Goal: Task Accomplishment & Management: Use online tool/utility

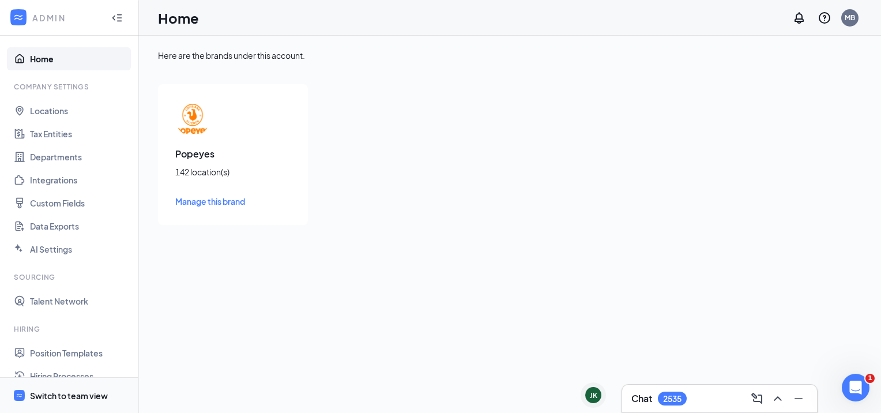
click at [37, 397] on div "Switch to team view" at bounding box center [69, 396] width 78 height 12
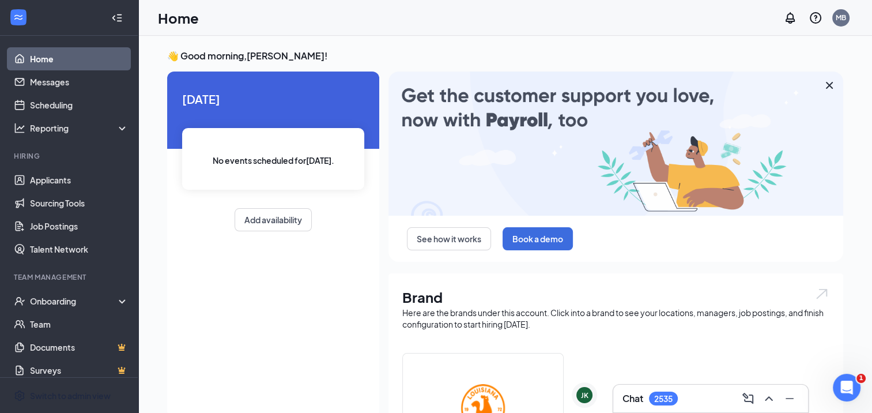
click at [390, 20] on div "Home MB" at bounding box center [505, 18] width 734 height 36
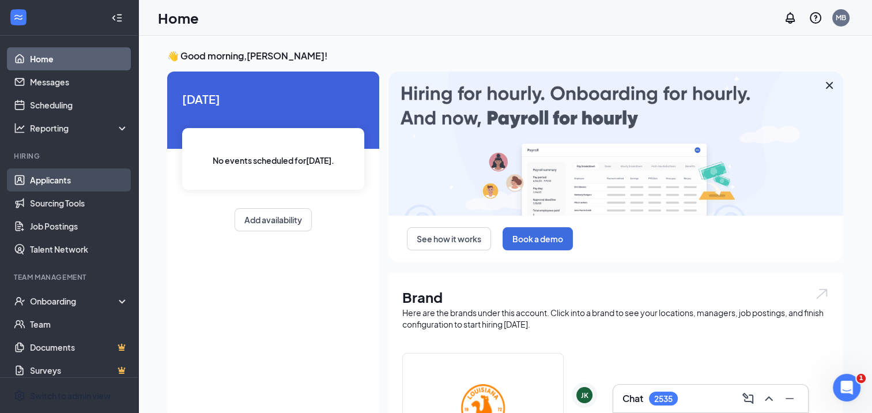
click at [54, 185] on link "Applicants" at bounding box center [79, 179] width 99 height 23
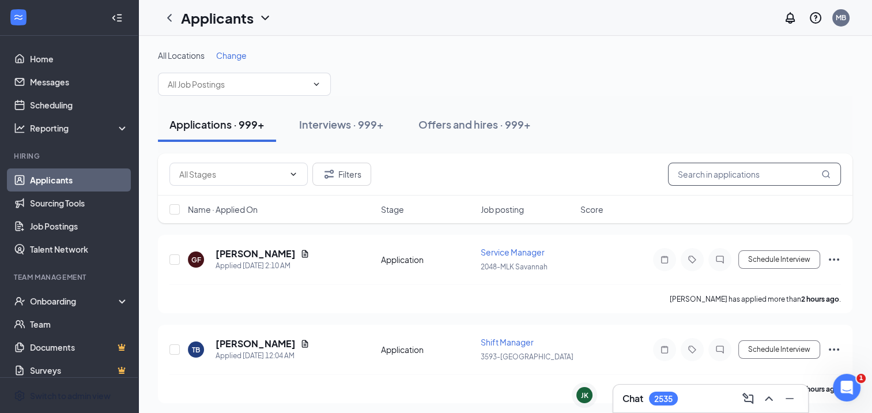
click at [715, 173] on input "text" at bounding box center [754, 174] width 173 height 23
type input "[PERSON_NAME]"
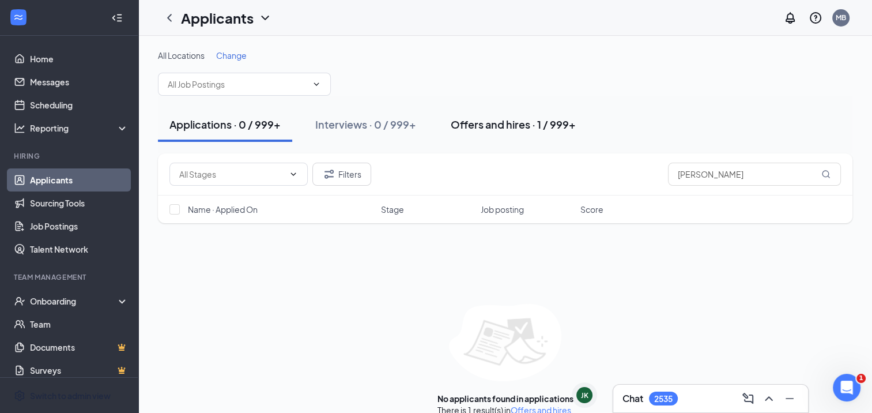
click at [450, 122] on button "Offers and hires · 1 / 999+" at bounding box center [513, 124] width 148 height 35
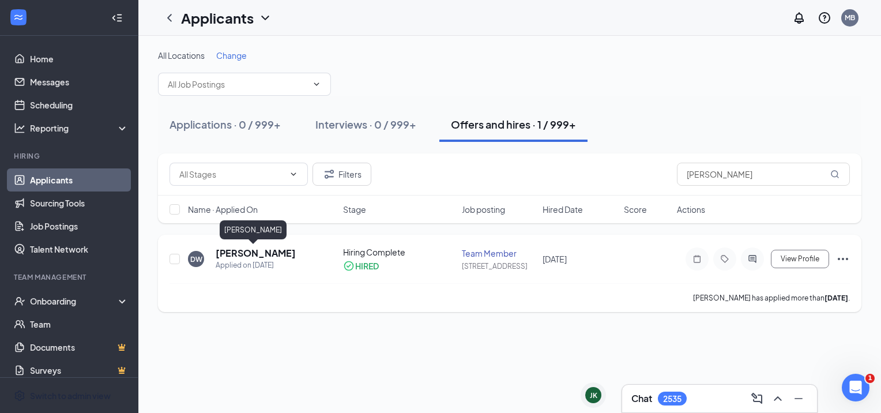
click at [253, 256] on h5 "[PERSON_NAME]" at bounding box center [256, 253] width 80 height 13
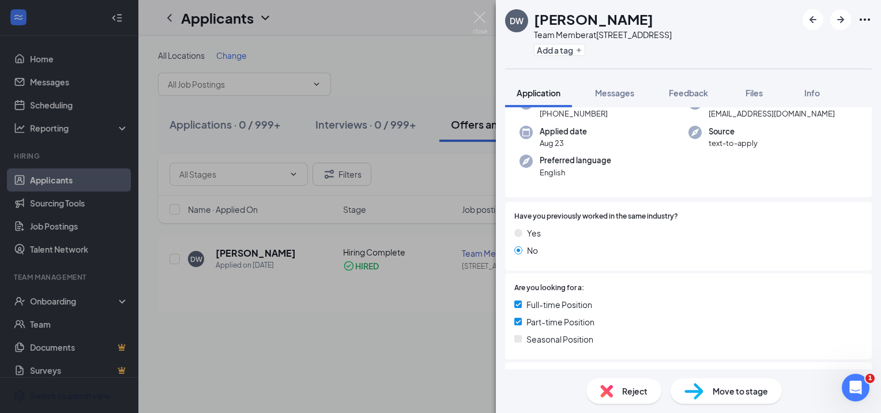
scroll to position [74, 0]
click at [478, 299] on div "DW [PERSON_NAME] Team Member at [STREET_ADDRESS] Add a tag Application Messages…" at bounding box center [440, 206] width 881 height 413
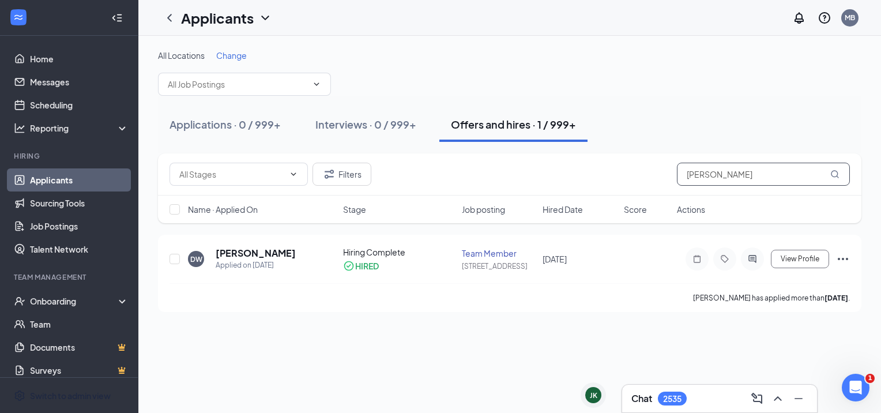
click at [728, 173] on input "[PERSON_NAME]" at bounding box center [763, 174] width 173 height 23
type input "v"
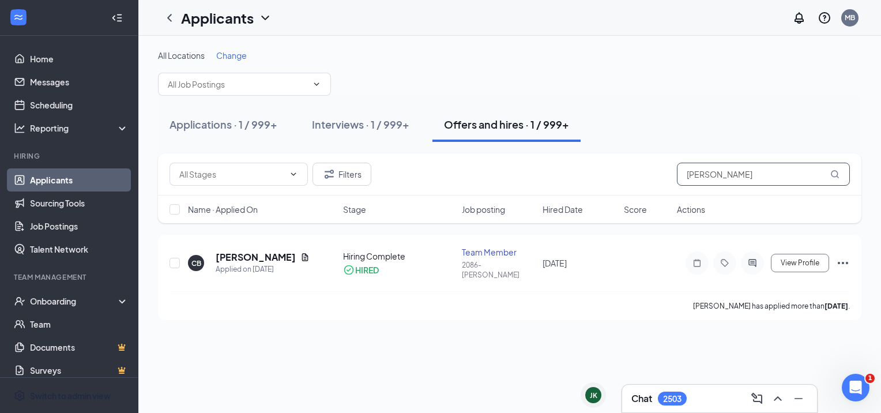
type input "[PERSON_NAME]"
